Goal: Entertainment & Leisure: Consume media (video, audio)

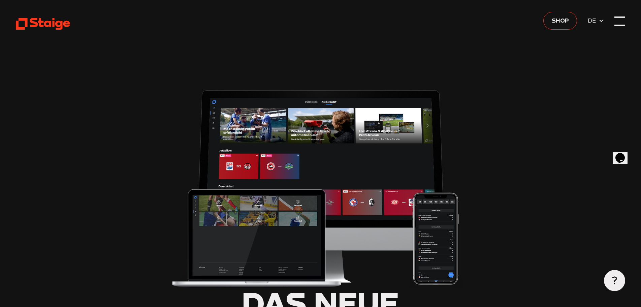
click at [623, 24] on div at bounding box center [619, 21] width 11 height 11
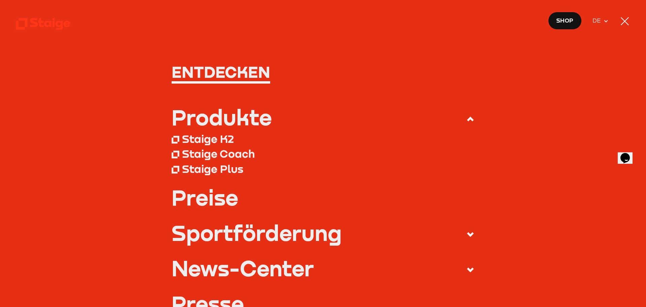
click at [623, 24] on div at bounding box center [625, 21] width 11 height 11
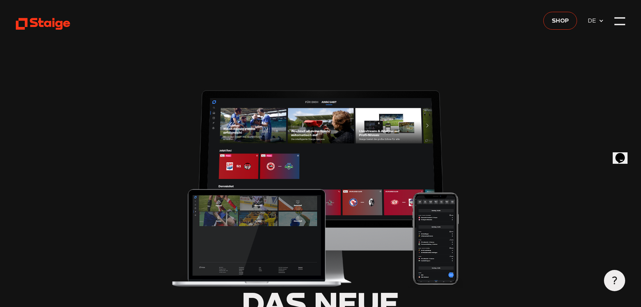
click at [294, 112] on img at bounding box center [320, 186] width 300 height 203
click at [48, 24] on icon at bounding box center [43, 23] width 54 height 13
type input "0.8"
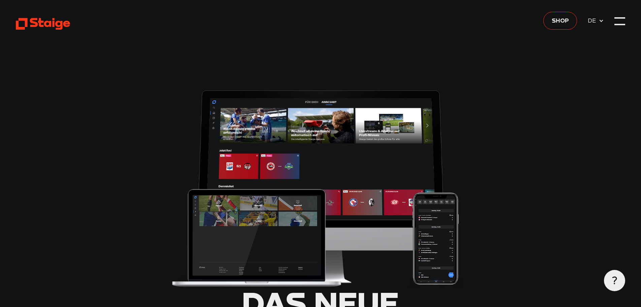
type input "0.8"
